Goal: Connect with others: Establish contact or relationships with other users

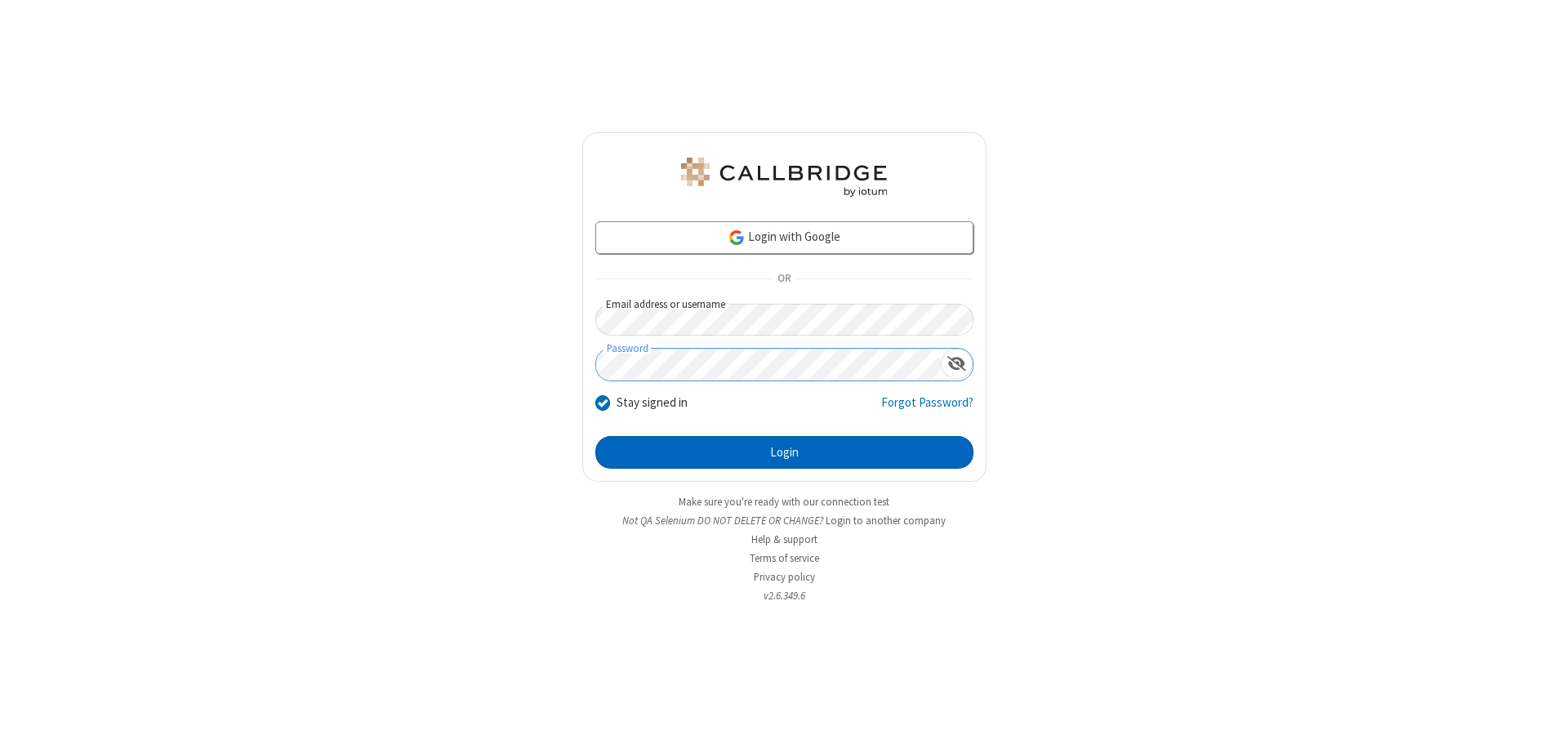
click at [784, 452] on button "Login" at bounding box center [784, 452] width 379 height 33
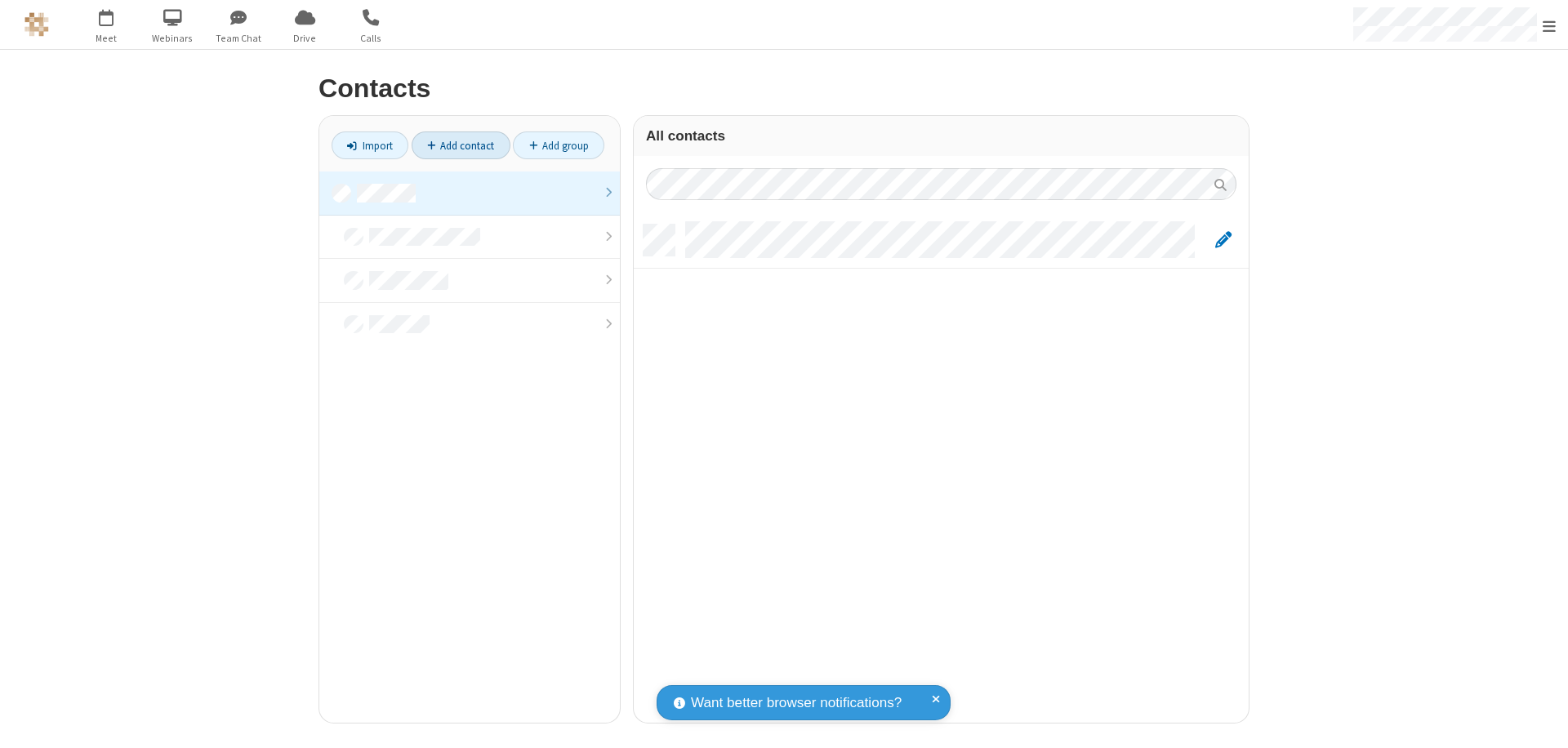
click at [469, 193] on link at bounding box center [469, 194] width 301 height 44
click at [460, 146] on link "Add contact" at bounding box center [460, 146] width 99 height 28
